Goal: Information Seeking & Learning: Get advice/opinions

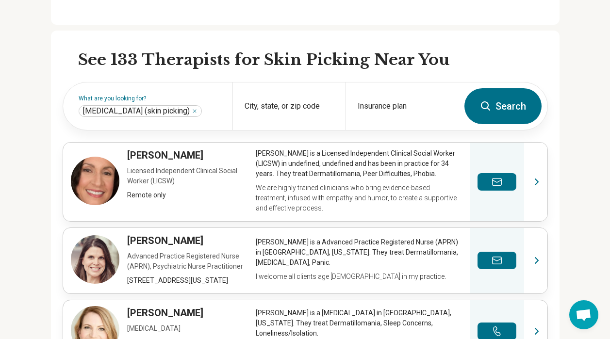
scroll to position [267, 0]
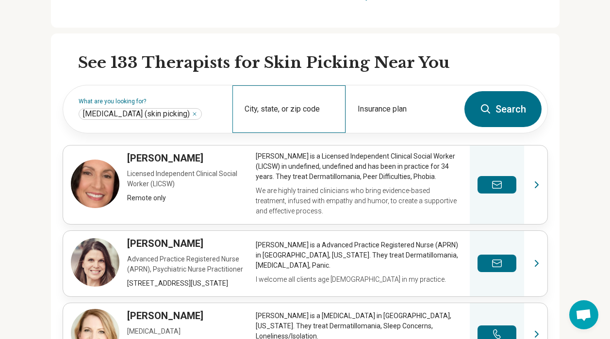
click at [261, 106] on div "City, state, or zip code" at bounding box center [289, 109] width 113 height 48
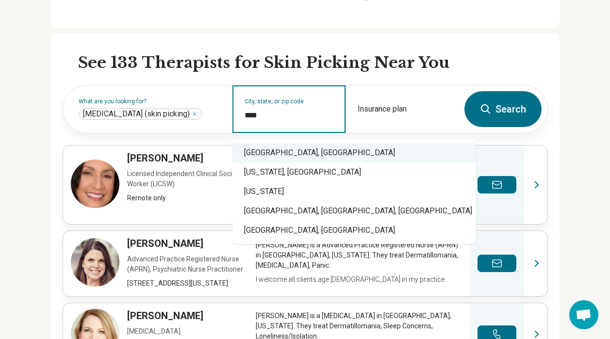
click at [264, 153] on div "[GEOGRAPHIC_DATA], [GEOGRAPHIC_DATA]" at bounding box center [355, 152] width 244 height 19
type input "**********"
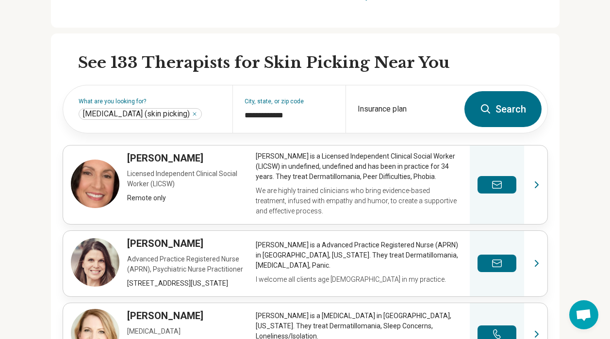
click at [501, 108] on button "Search" at bounding box center [503, 109] width 77 height 36
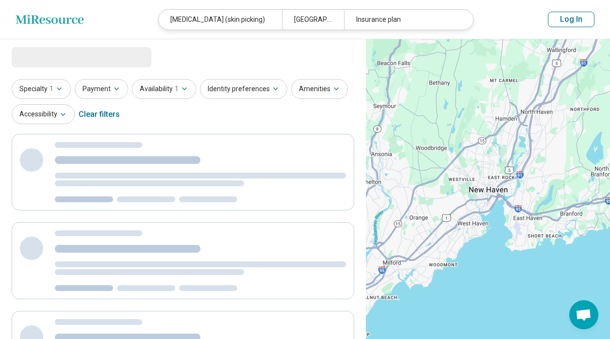
select select "***"
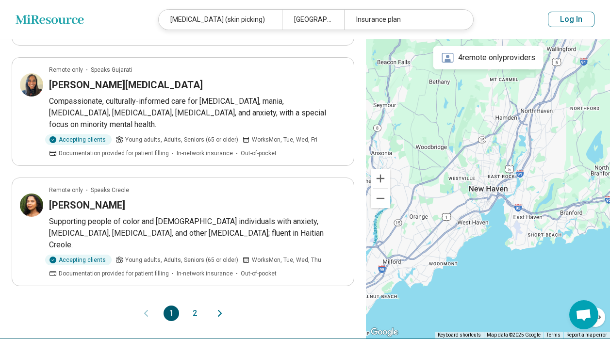
click at [218, 308] on icon "Next page" at bounding box center [220, 314] width 12 height 12
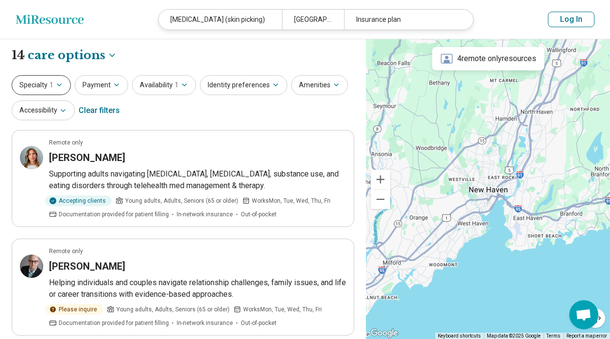
click at [59, 85] on icon "button" at bounding box center [59, 85] width 8 height 8
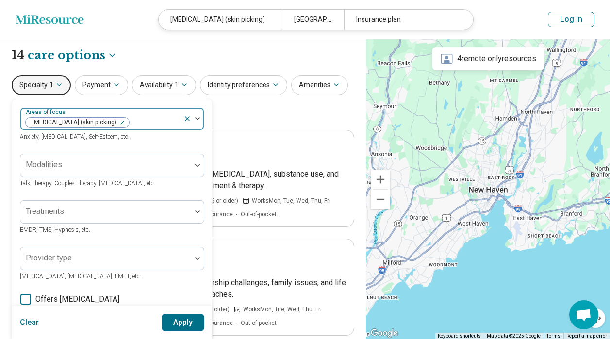
click at [196, 117] on img at bounding box center [197, 118] width 5 height 3
click at [112, 120] on span "[MEDICAL_DATA] (skin picking)" at bounding box center [73, 122] width 94 height 9
click at [187, 324] on button "Apply" at bounding box center [183, 322] width 43 height 17
